Goal: Information Seeking & Learning: Check status

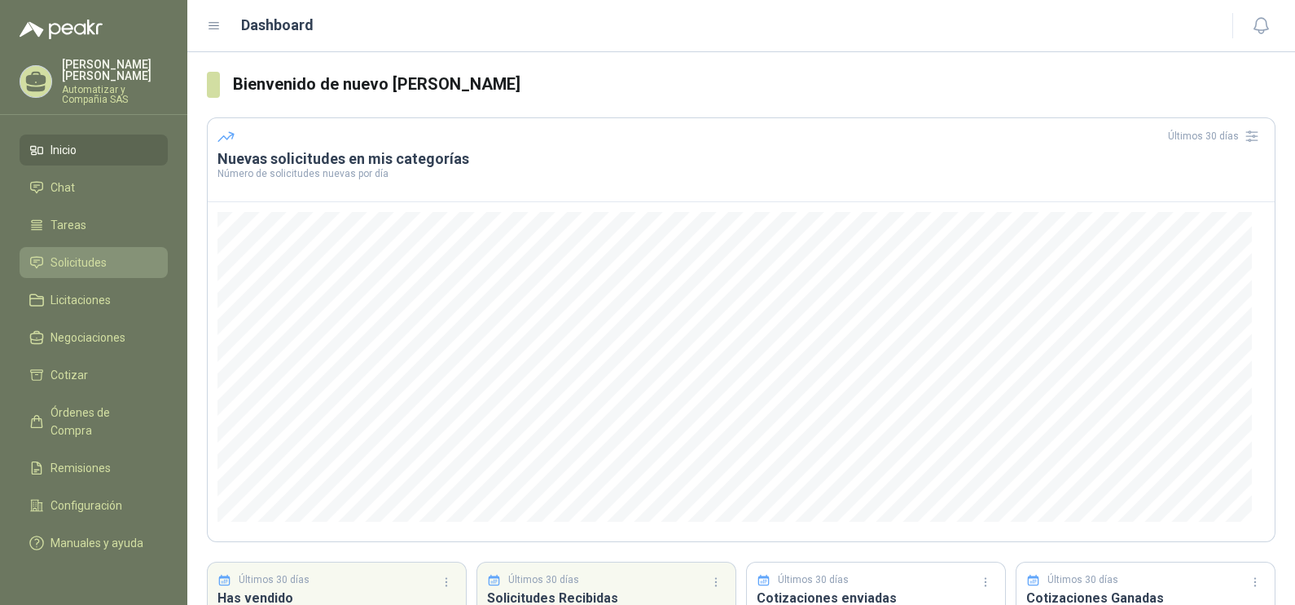
click at [73, 253] on span "Solicitudes" at bounding box center [79, 262] width 56 height 18
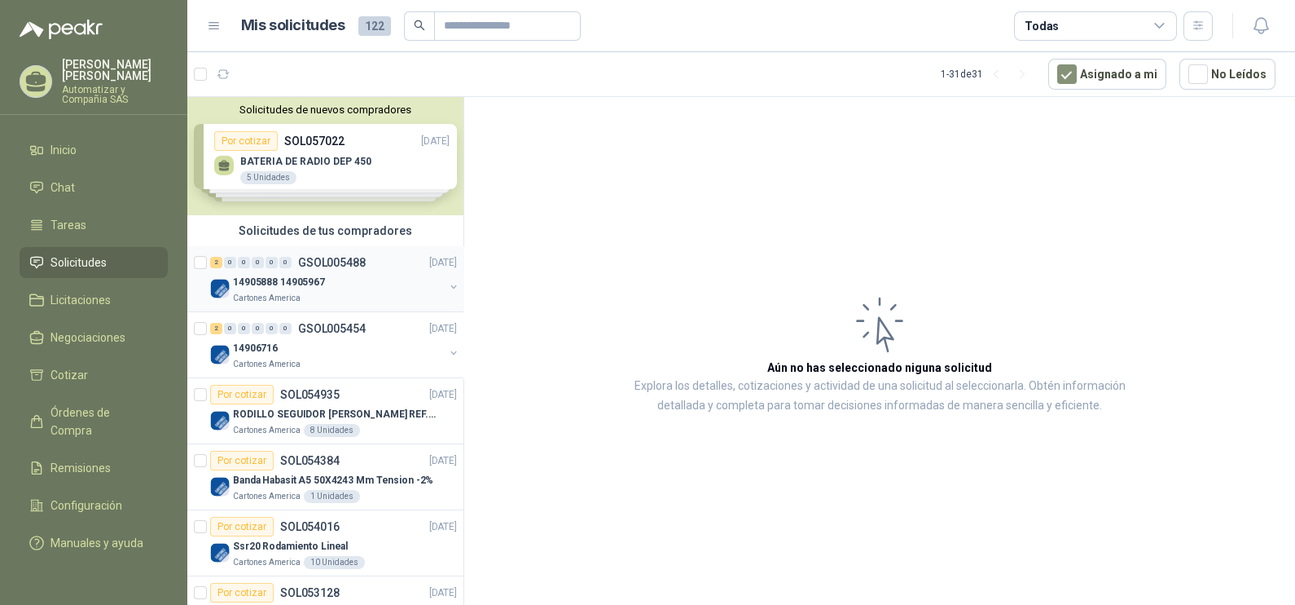
click at [322, 265] on p "GSOL005488" at bounding box center [332, 262] width 68 height 11
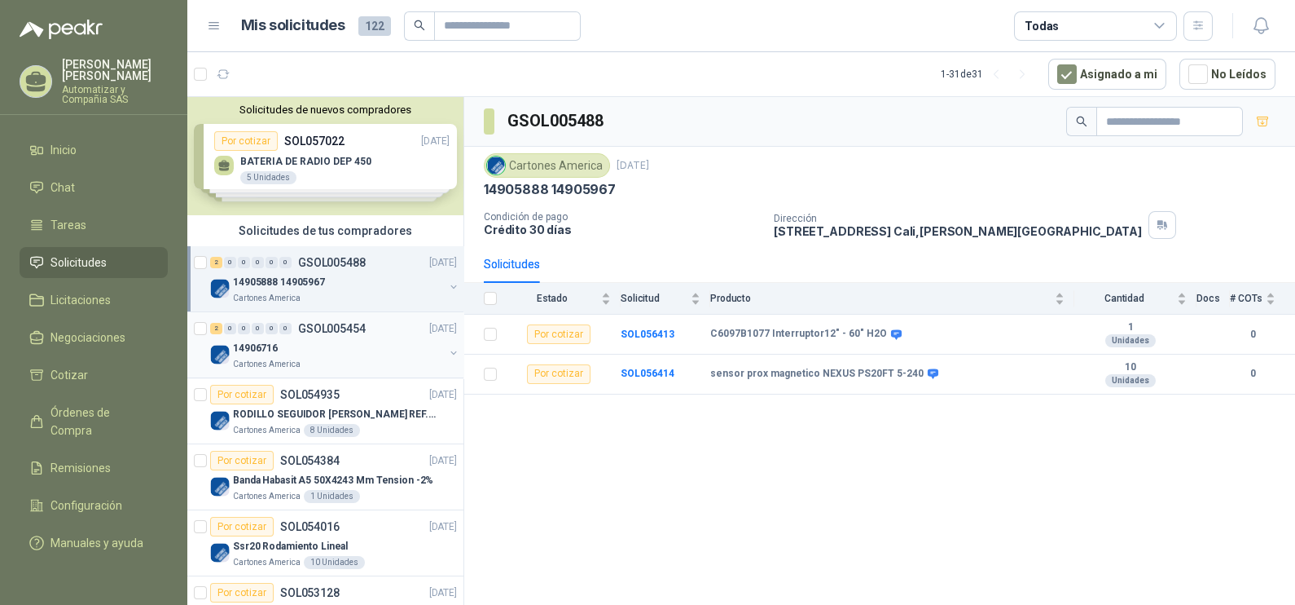
click at [379, 354] on div "14906716" at bounding box center [338, 348] width 211 height 20
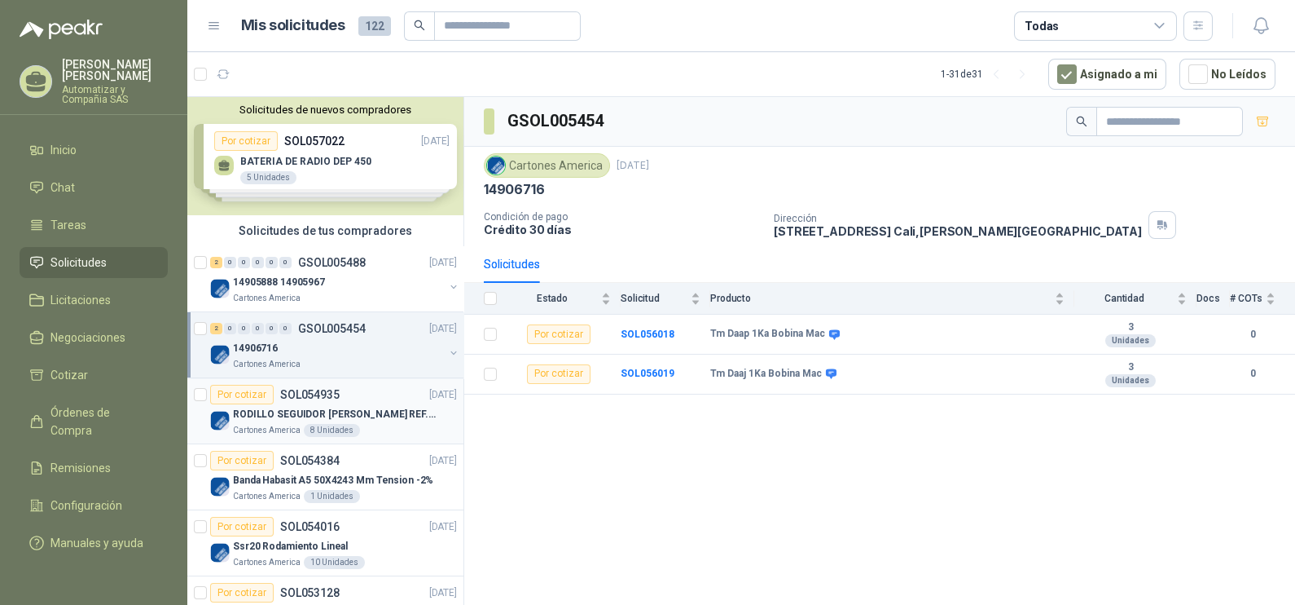
click at [336, 399] on div "Por cotizar SOL054935" at bounding box center [275, 395] width 130 height 20
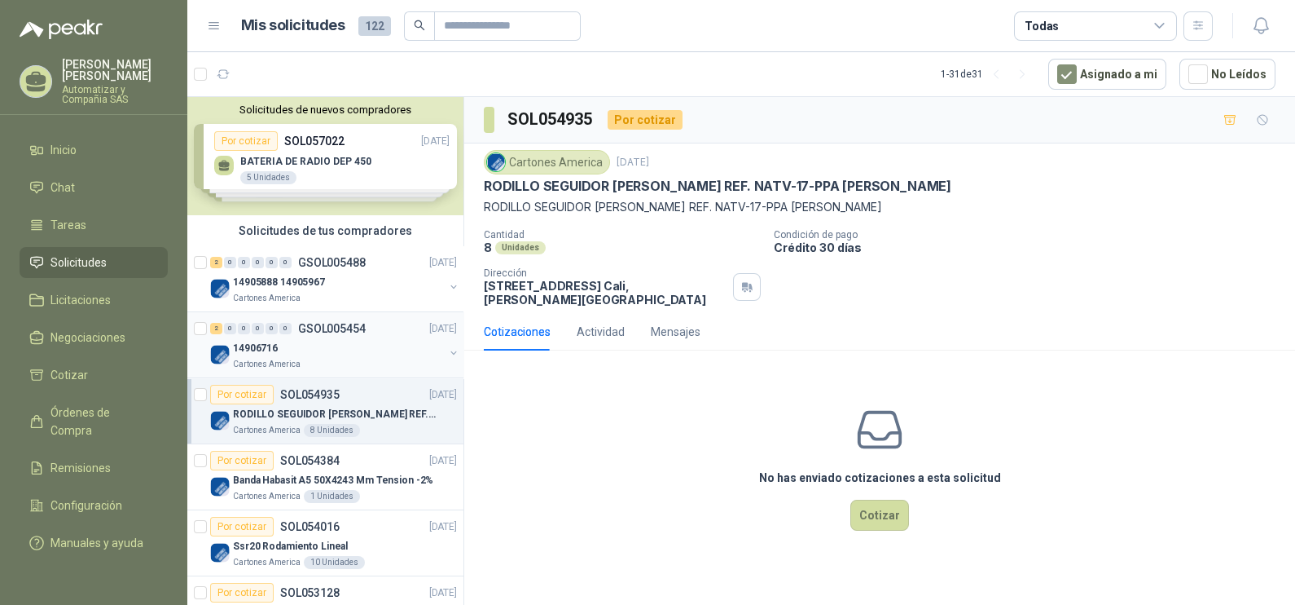
click at [315, 350] on div "14906716" at bounding box center [338, 348] width 211 height 20
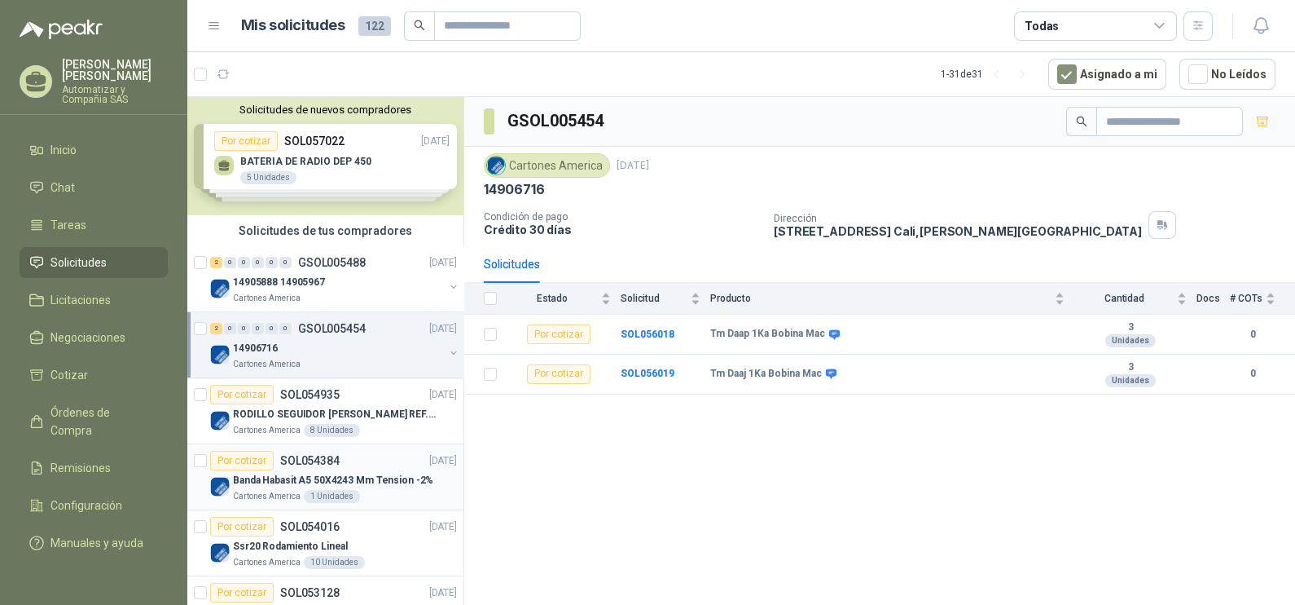
click at [363, 468] on div "Por cotizar SOL054384 [DATE]" at bounding box center [333, 461] width 247 height 20
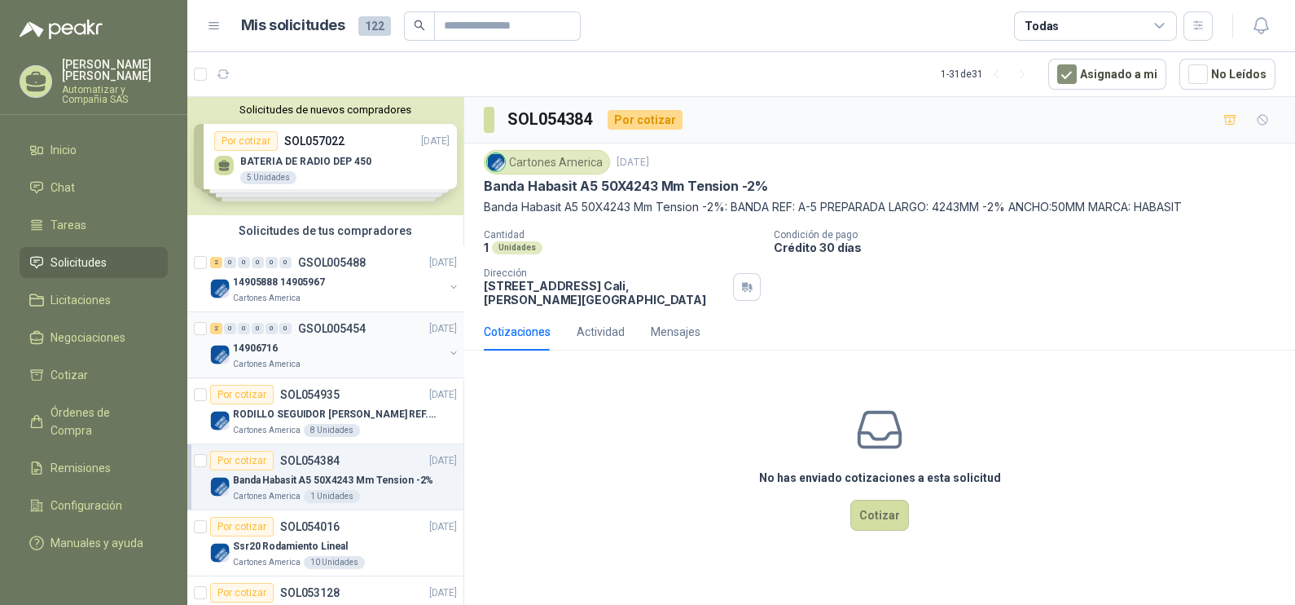
click at [352, 363] on div "Cartones America" at bounding box center [338, 364] width 211 height 13
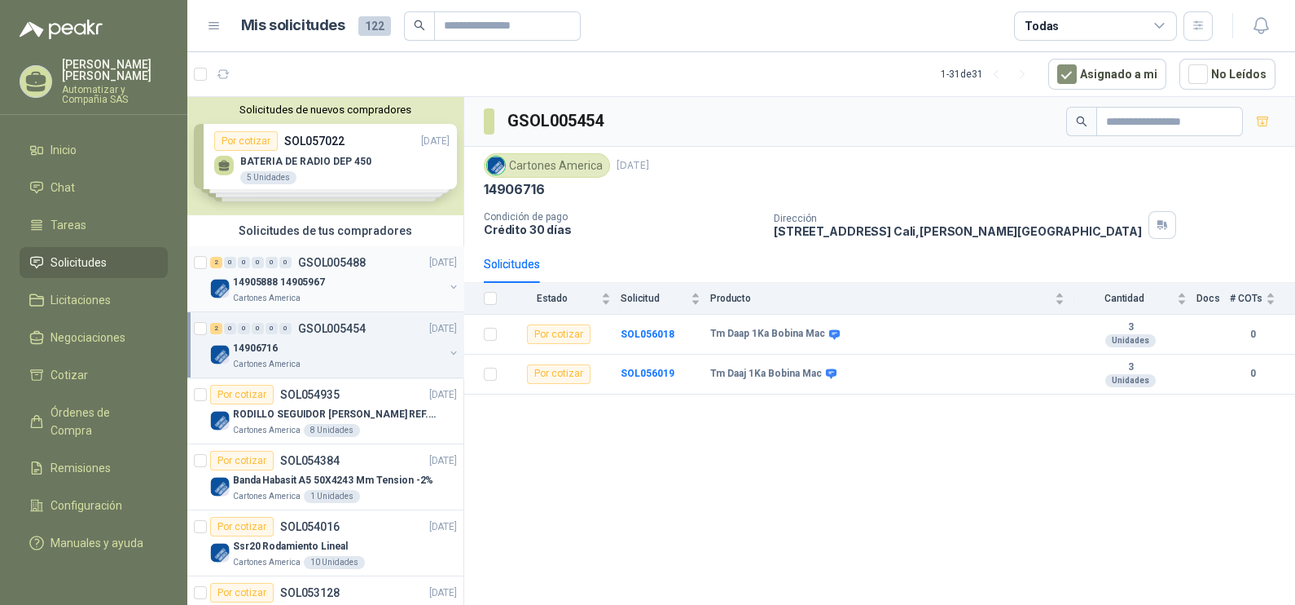
click at [342, 284] on div "14905888 14905967" at bounding box center [338, 282] width 211 height 20
click at [336, 355] on div "14906716" at bounding box center [338, 348] width 211 height 20
click at [91, 196] on ul "Inicio Chat Tareas Solicitudes Licitaciones Negociaciones Cotizar Órdenes de Co…" at bounding box center [93, 349] width 187 height 430
click at [95, 178] on li "Chat" at bounding box center [93, 187] width 129 height 18
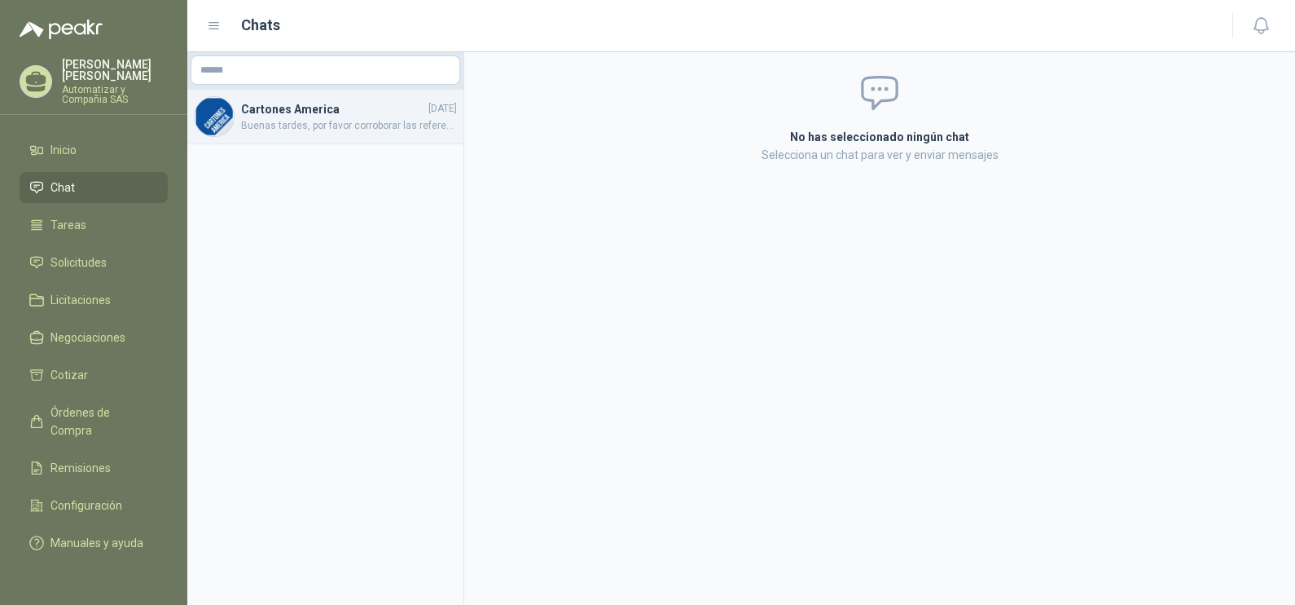
click at [306, 119] on span "Buenas tardes, por favor corroborar las referencias con la serie de la bobina q…" at bounding box center [349, 125] width 216 height 15
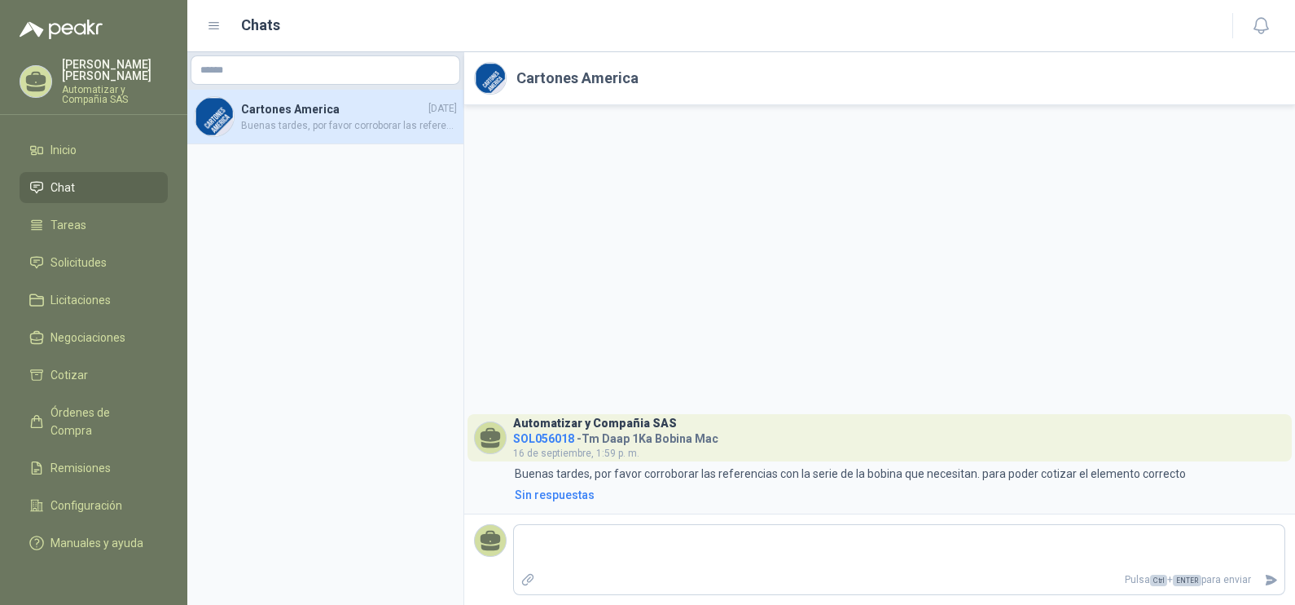
click at [561, 441] on span "SOL056018" at bounding box center [543, 438] width 61 height 13
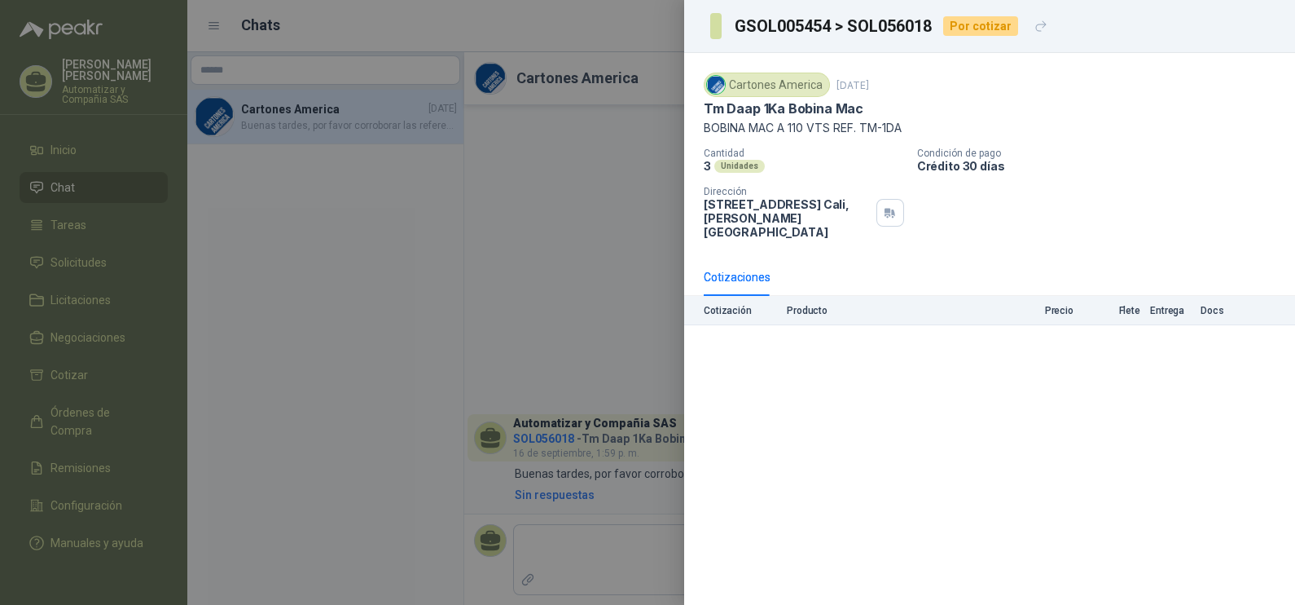
click at [645, 367] on div at bounding box center [647, 302] width 1295 height 605
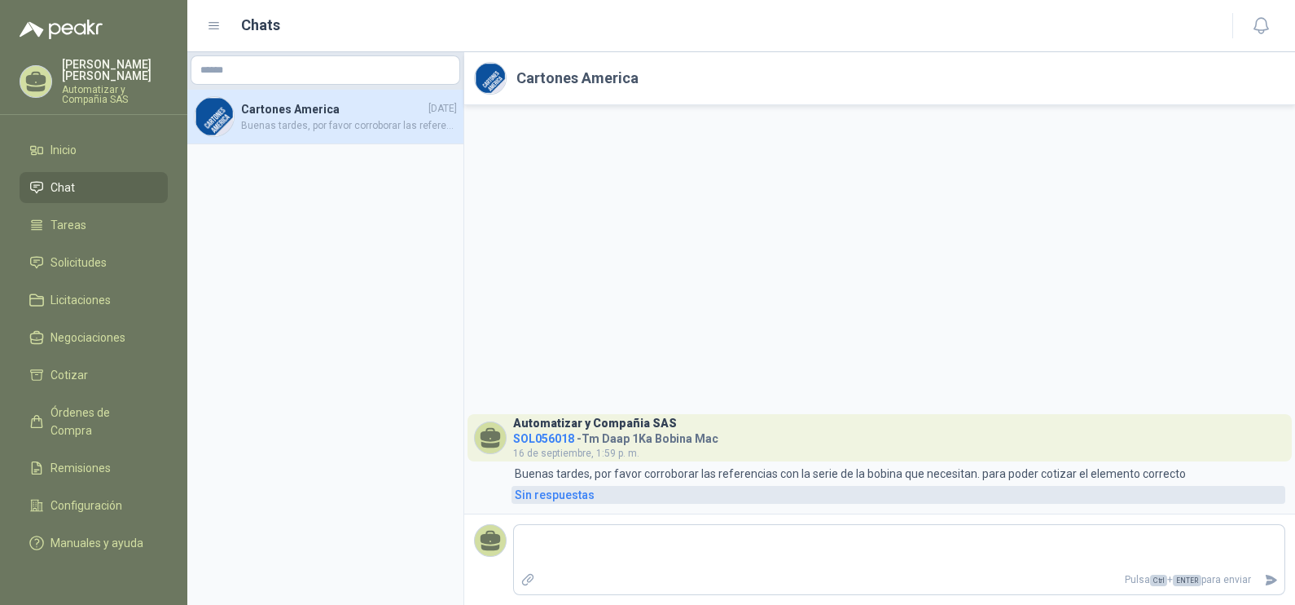
click at [590, 494] on div "Sin respuestas" at bounding box center [555, 495] width 80 height 18
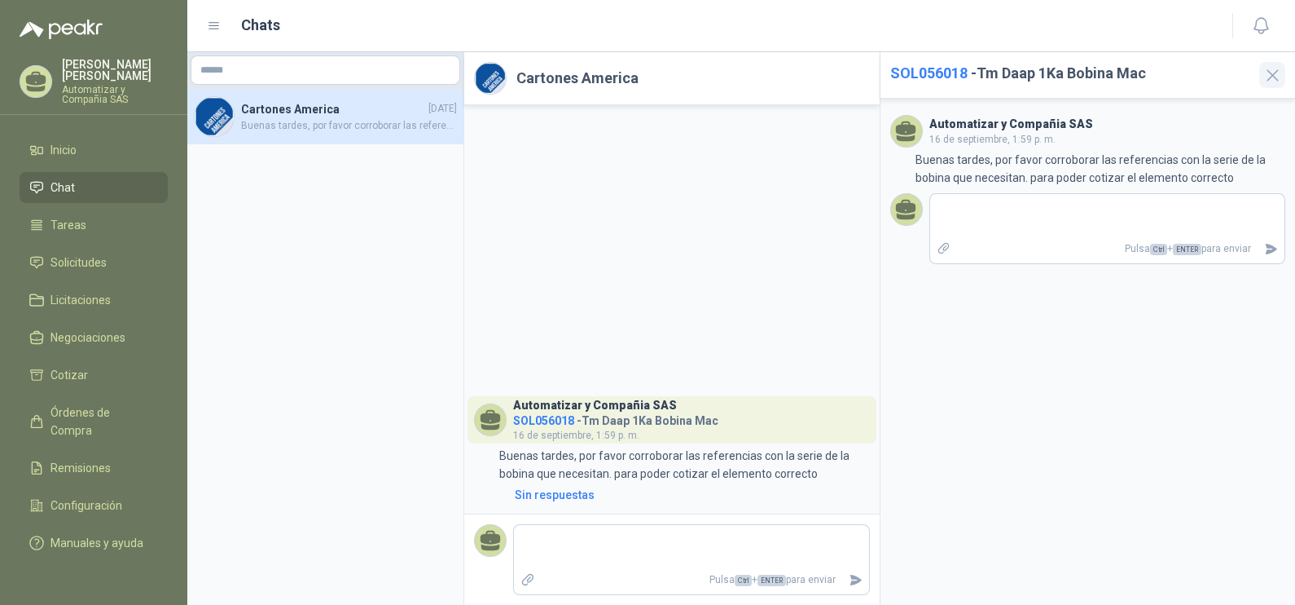
click at [1275, 77] on icon "button" at bounding box center [1273, 75] width 11 height 11
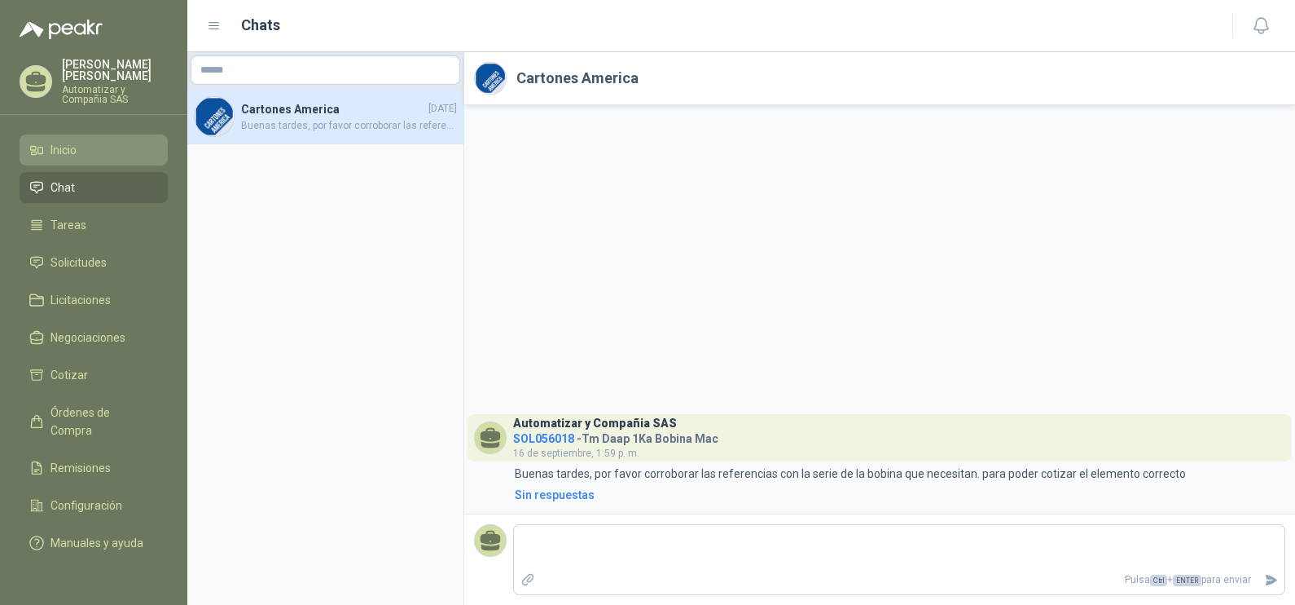
click at [92, 141] on li "Inicio" at bounding box center [93, 150] width 129 height 18
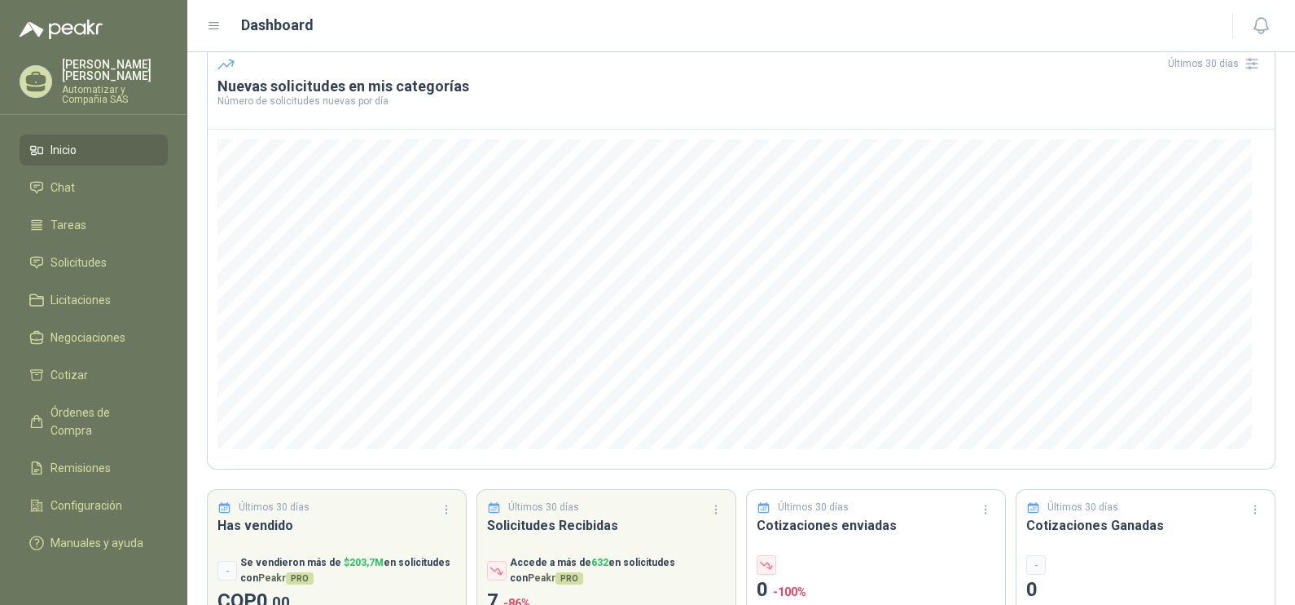
scroll to position [101, 0]
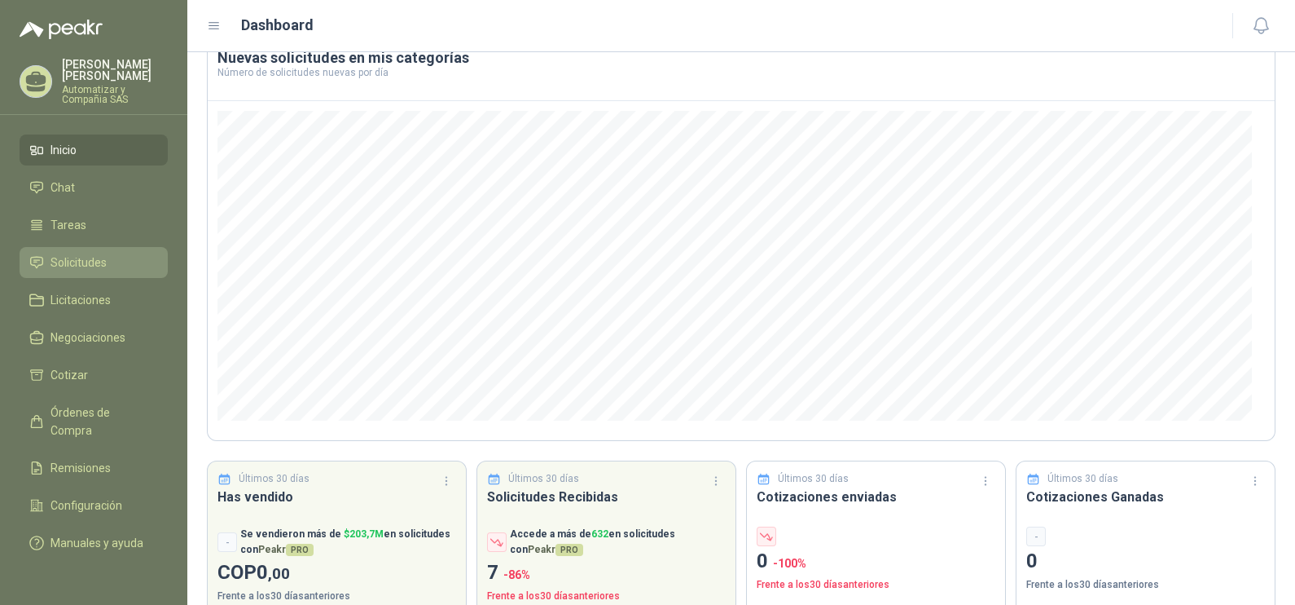
click at [83, 247] on link "Solicitudes" at bounding box center [94, 262] width 148 height 31
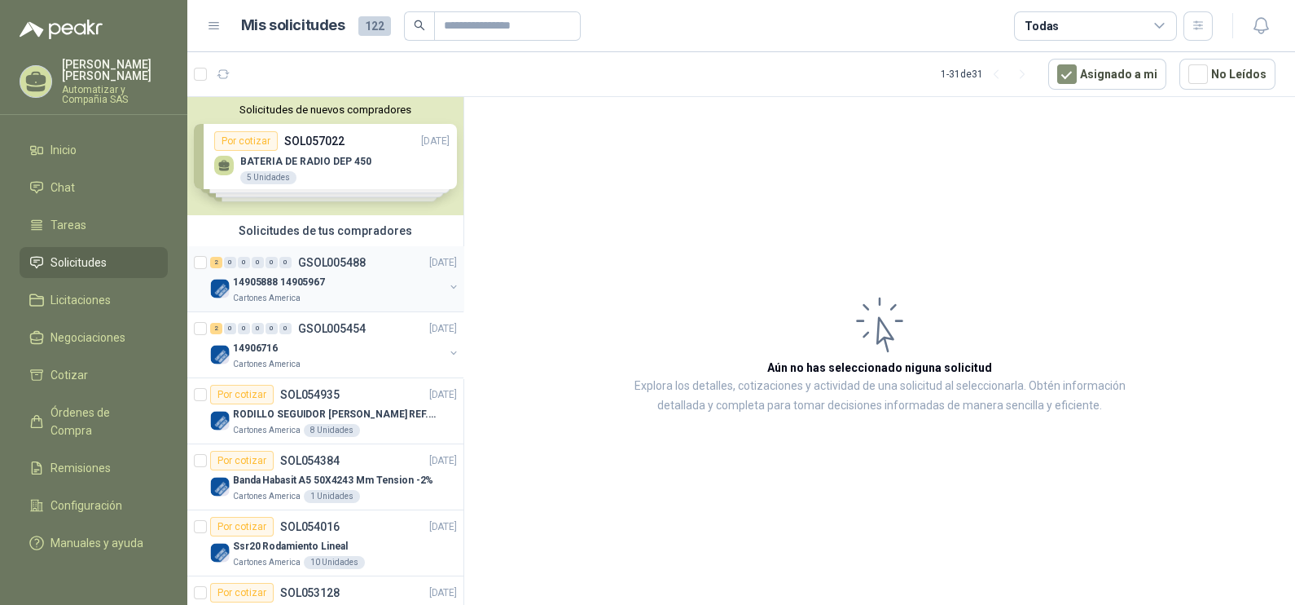
click at [367, 283] on div "14905888 14905967" at bounding box center [338, 282] width 211 height 20
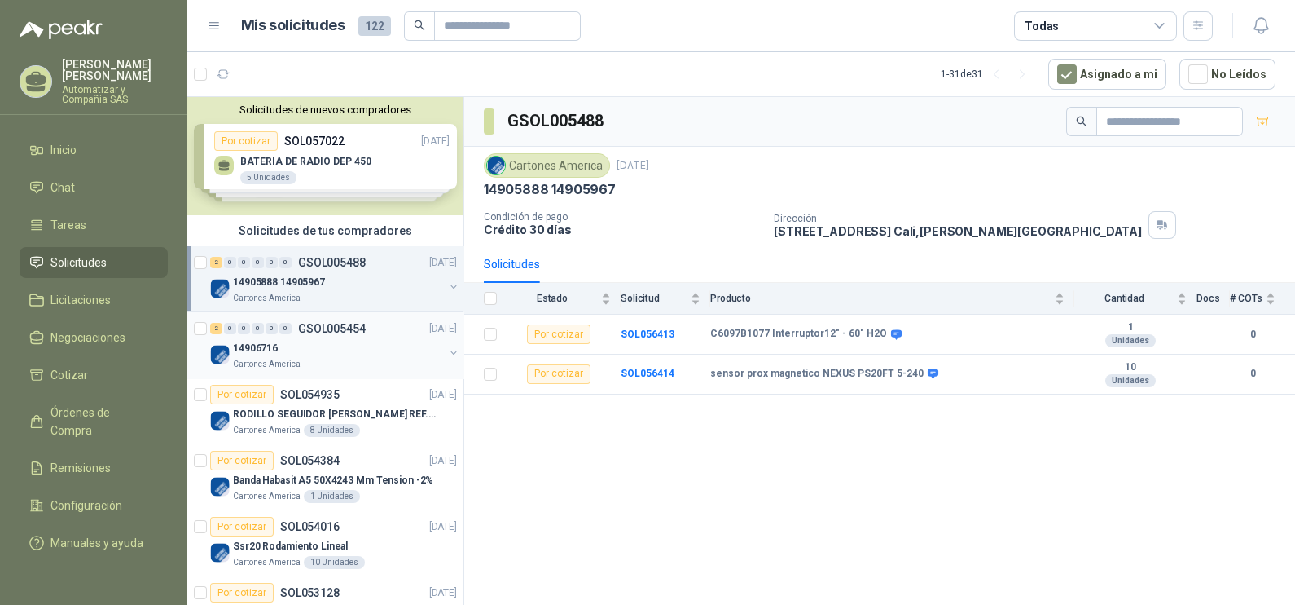
click at [371, 340] on div "14906716" at bounding box center [338, 348] width 211 height 20
